Goal: Ask a question

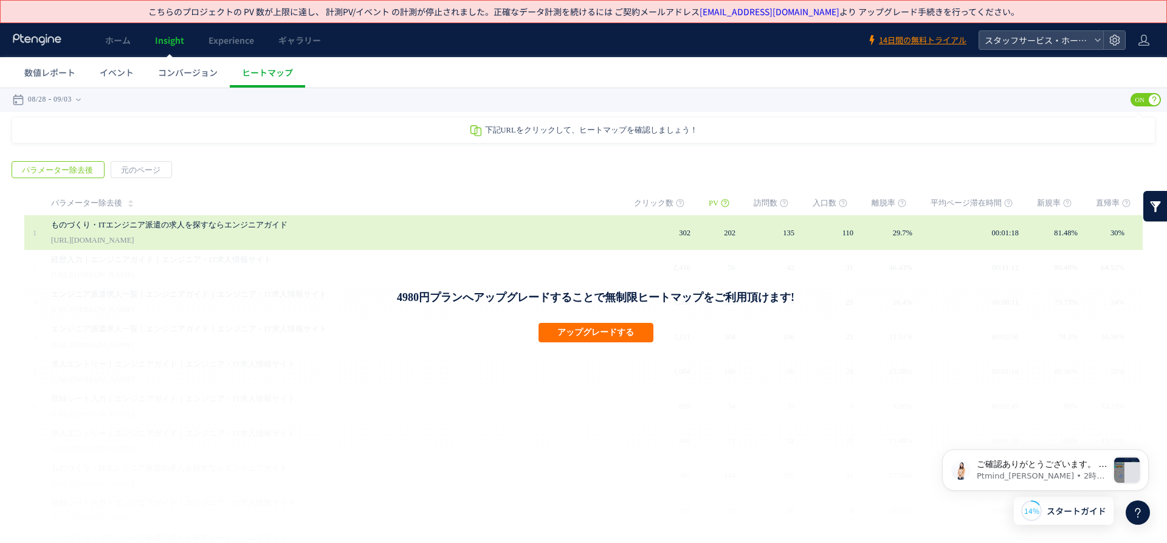
click at [406, 233] on div "ものづくり・ITエンジニア派遣の求人を探すならエンジニアガイド [URL][DOMAIN_NAME]" at bounding box center [334, 232] width 566 height 35
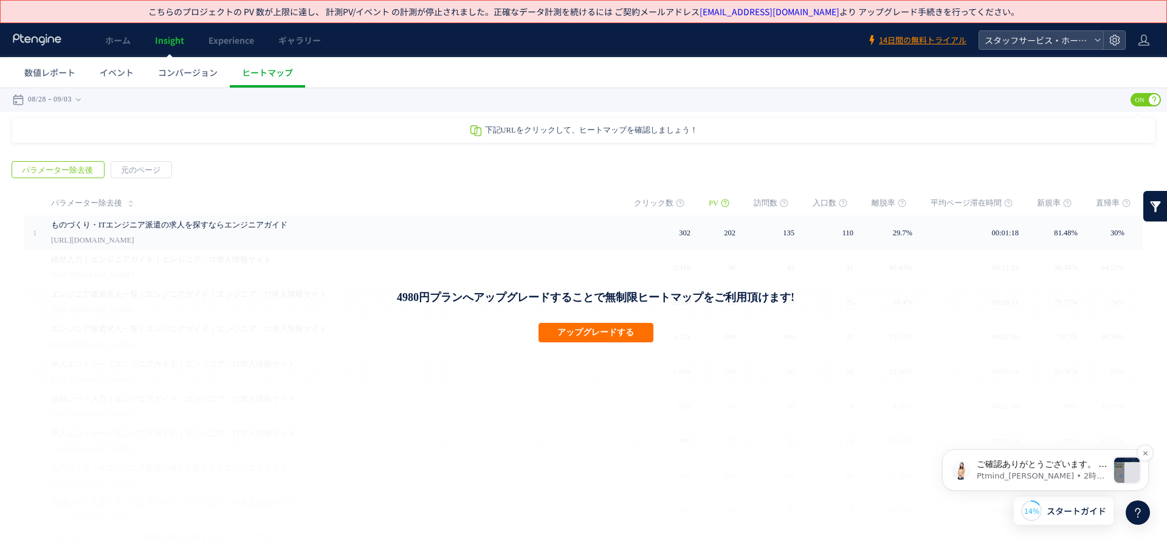
click at [982, 464] on p "ご確認ありがとうございます。 隠し要素の内容を見る場合は ヒートマップ右上のある、インタラクティブ機能を利用し 内容を表示させた後、ヒートマップに戻ってくださ…" at bounding box center [1042, 464] width 131 height 12
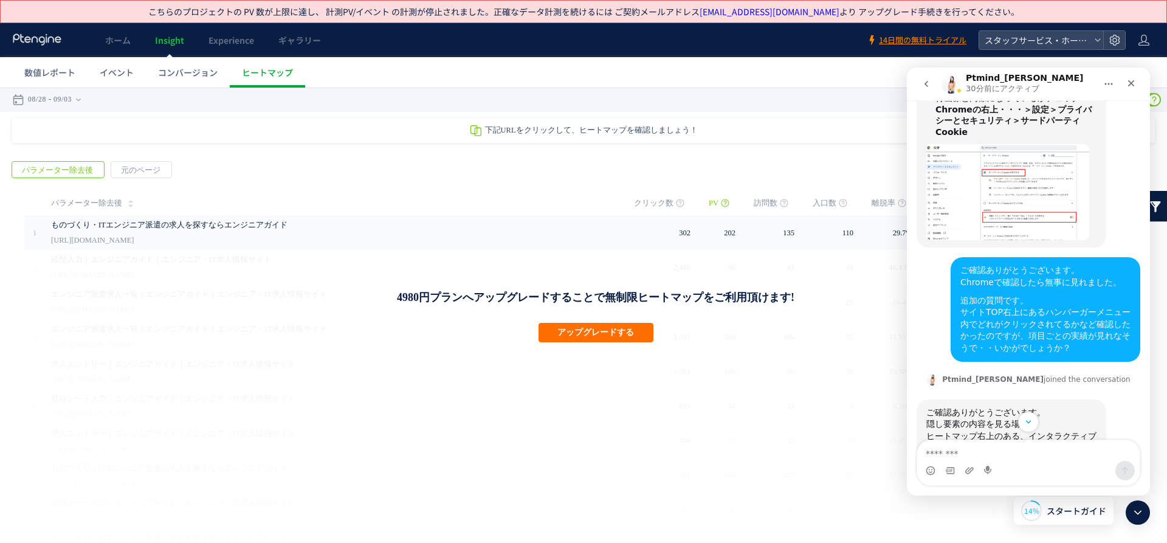
scroll to position [758, 0]
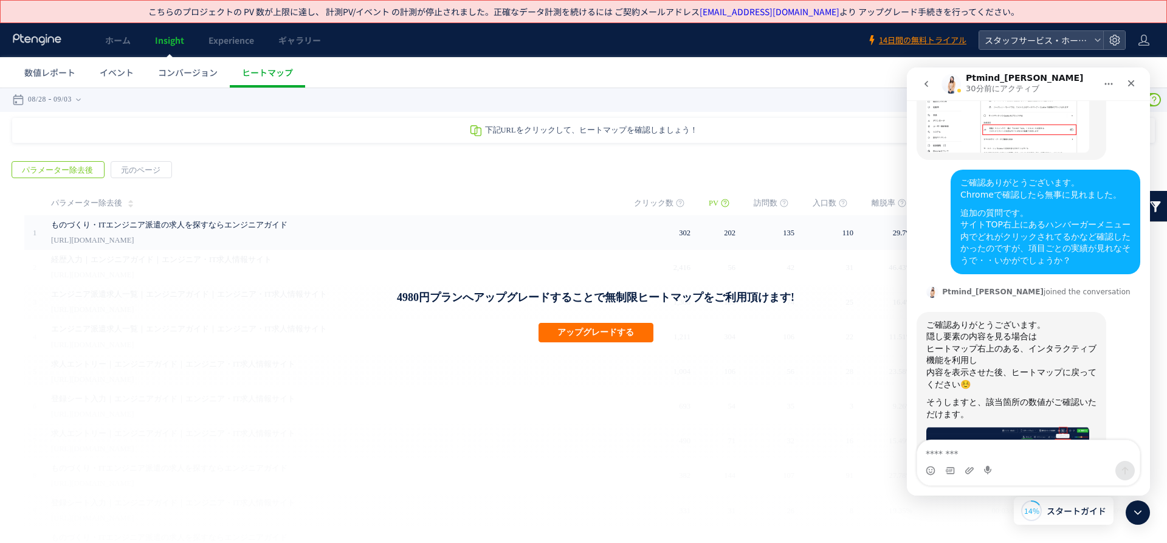
click at [1017, 426] on img "Ptmind_伊東さんから新しいメッセージが届きました…" at bounding box center [1008, 462] width 163 height 72
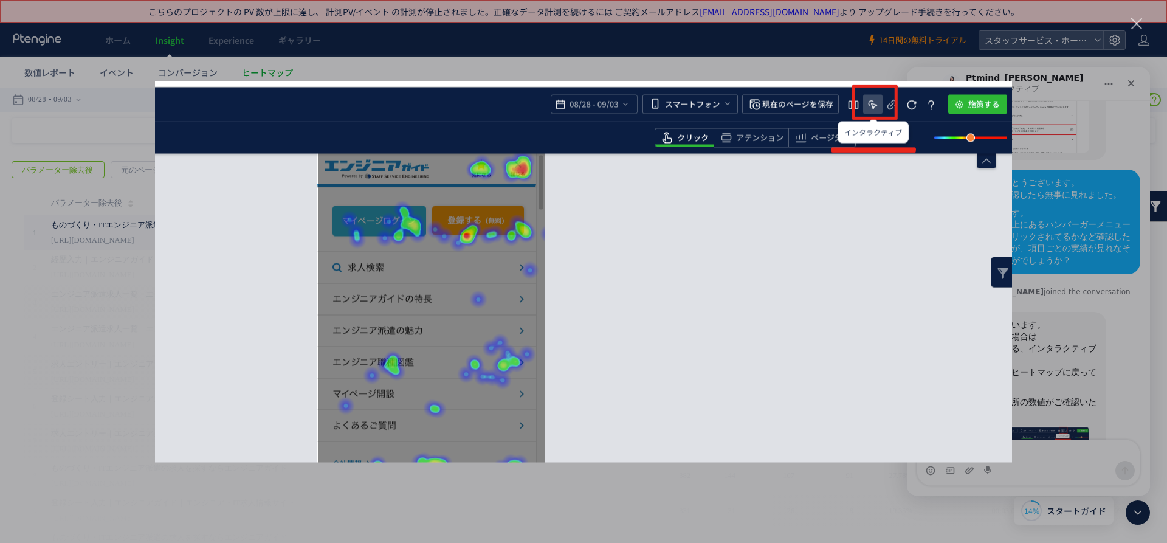
click at [1085, 268] on div "Intercom Messenger" at bounding box center [583, 271] width 1167 height 543
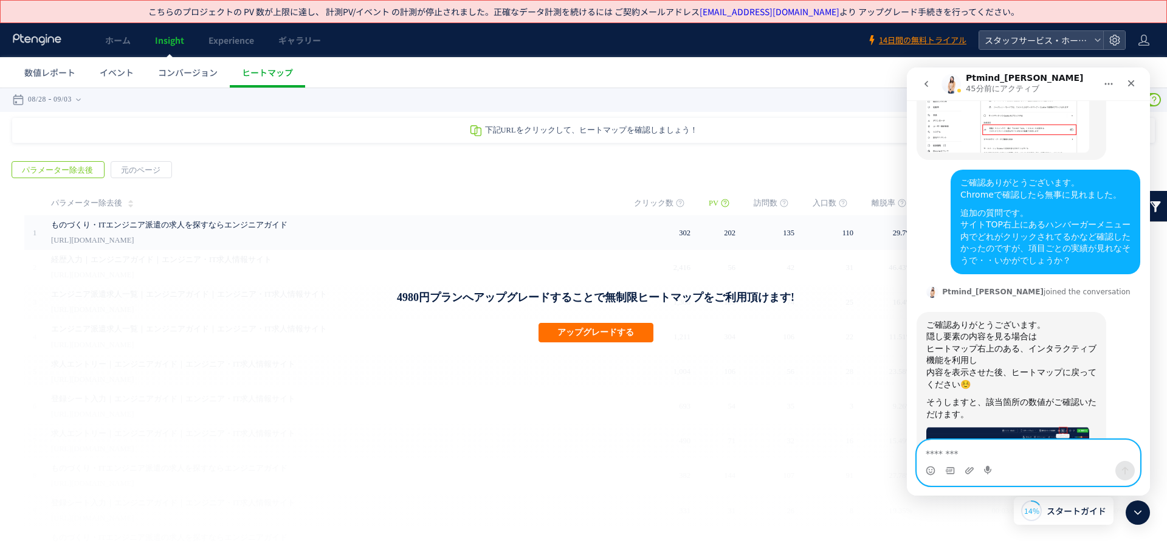
click at [988, 449] on textarea "メッセージ..." at bounding box center [1029, 450] width 223 height 21
type textarea "*"
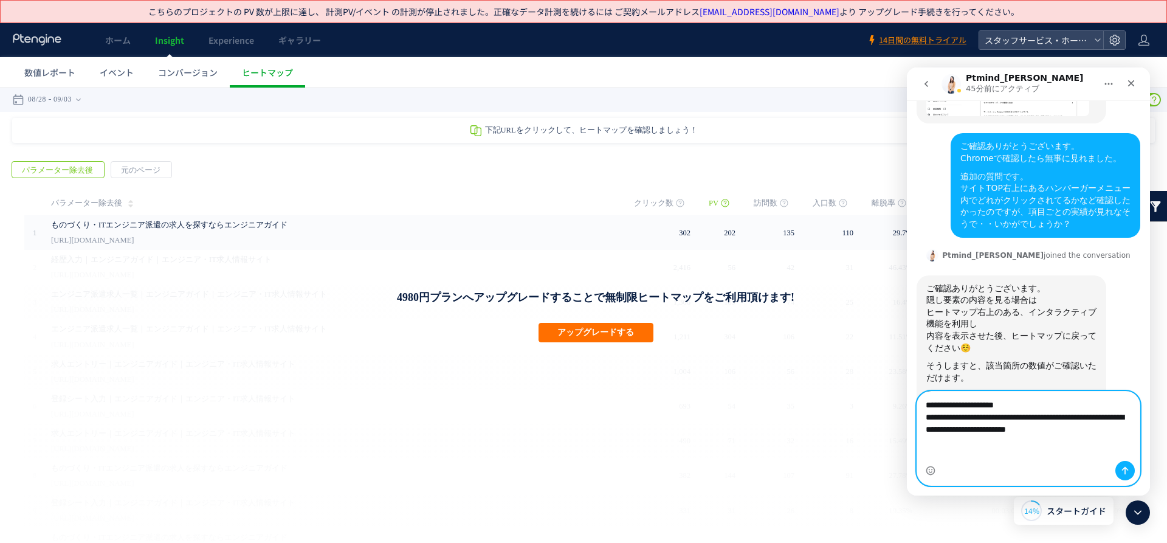
scroll to position [806, 0]
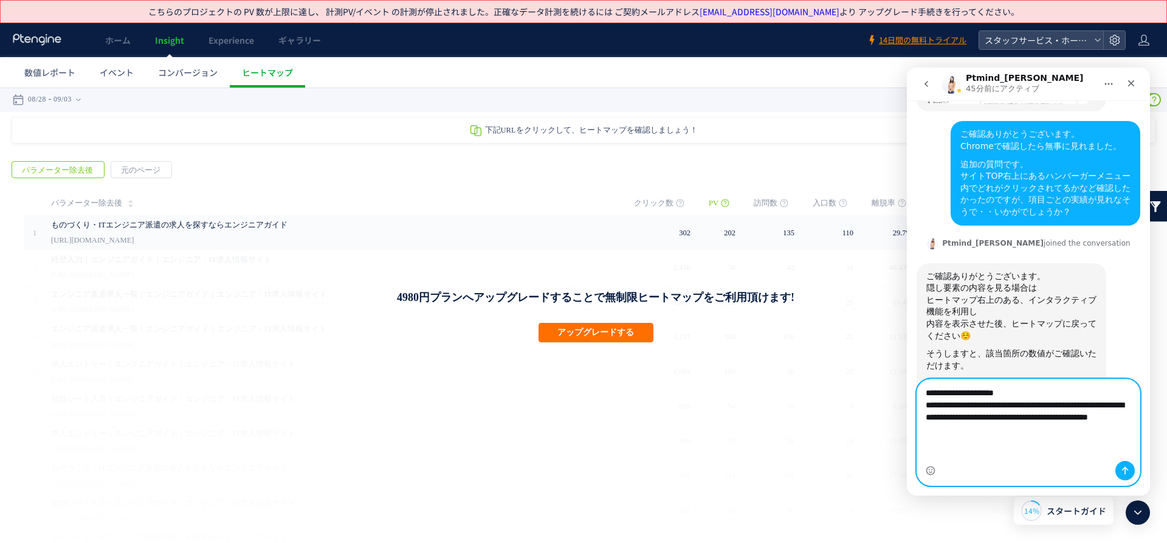
type textarea "**********"
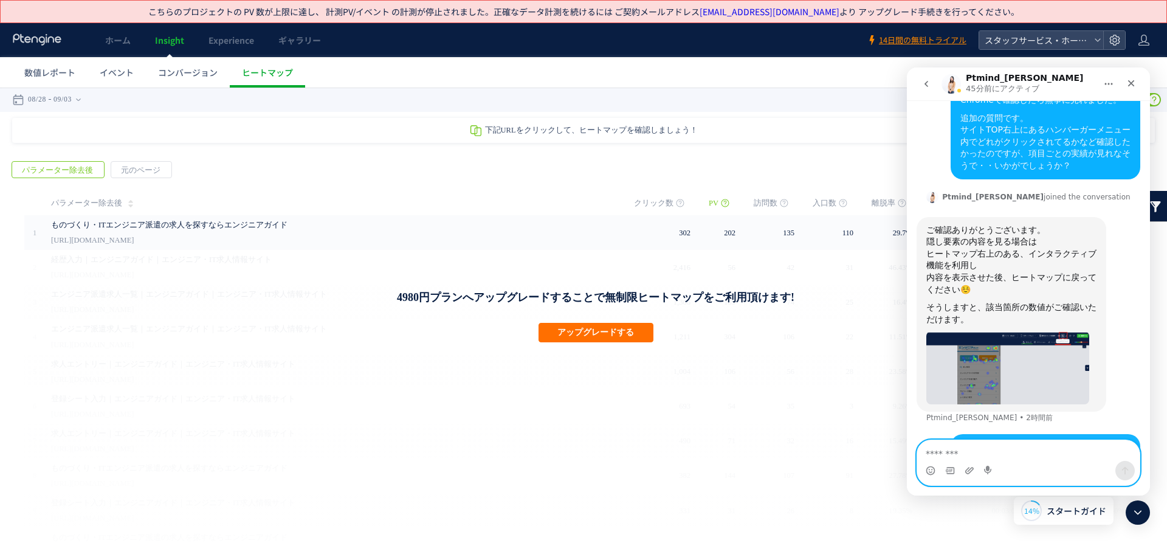
scroll to position [853, 0]
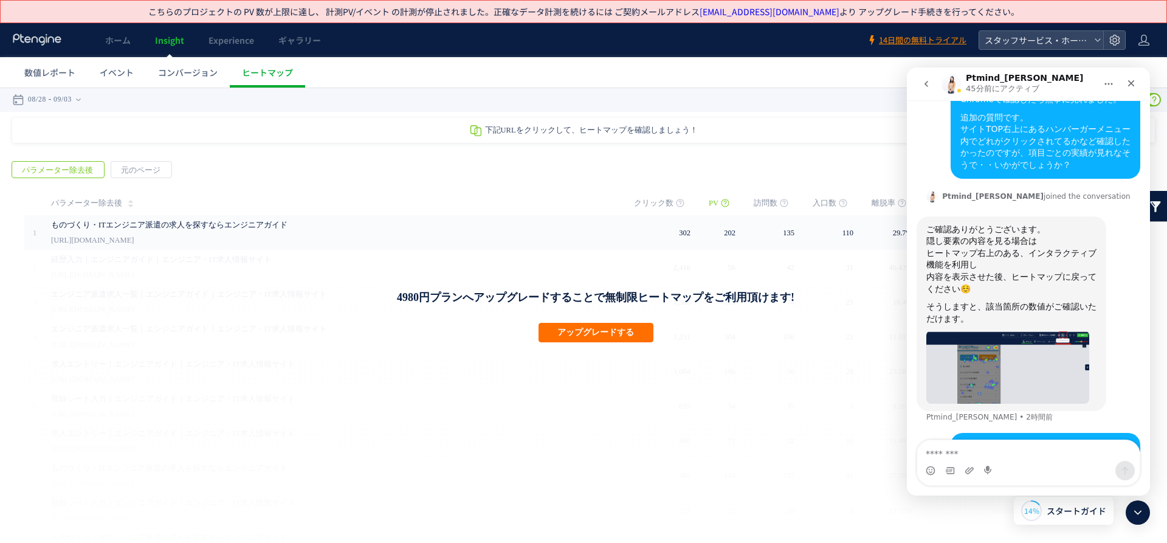
click at [351, 446] on div "4980円プランへアップグレードすることで無制限ヒートマップをご利用頂けます! アップグレードする" at bounding box center [595, 436] width 1143 height 372
